Goal: Task Accomplishment & Management: Complete application form

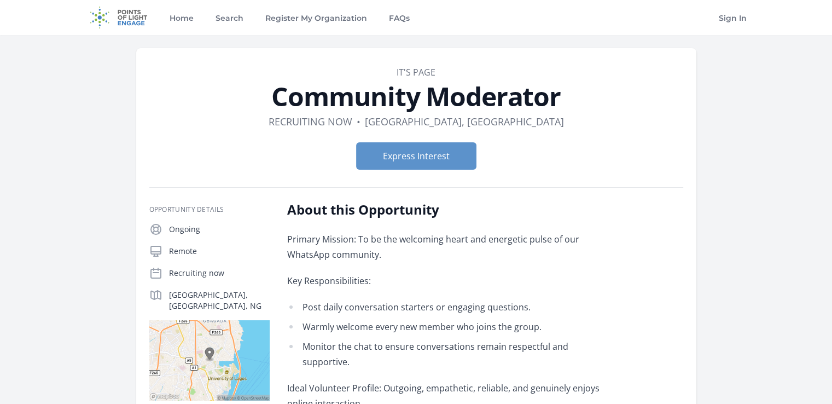
drag, startPoint x: 662, startPoint y: 8, endPoint x: 734, endPoint y: -19, distance: 76.5
click at [427, 158] on button "Express Interest" at bounding box center [416, 155] width 120 height 27
